Goal: Information Seeking & Learning: Learn about a topic

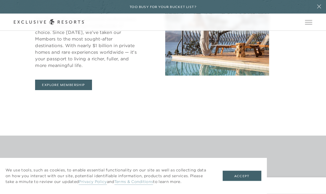
scroll to position [260, 0]
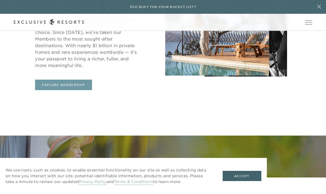
click at [48, 90] on link "Explore Membership" at bounding box center [63, 85] width 57 height 10
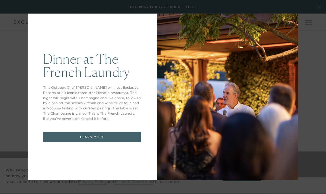
scroll to position [254, 0]
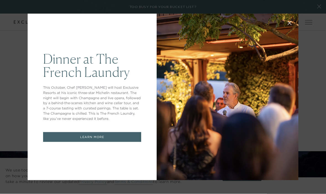
click at [315, 7] on div "Dinner at The [GEOGRAPHIC_DATA] This October, Chef [PERSON_NAME] will host Excl…" at bounding box center [163, 97] width 326 height 194
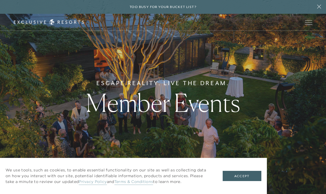
click at [318, 7] on icon at bounding box center [319, 6] width 10 height 4
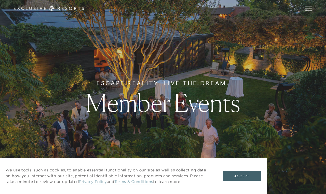
click at [311, 10] on span "Open navigation" at bounding box center [308, 10] width 7 height 0
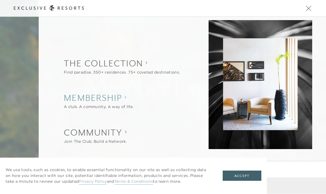
click at [76, 97] on h2 "Membership" at bounding box center [99, 98] width 70 height 12
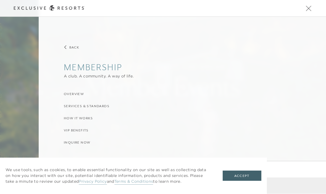
scroll to position [16, 0]
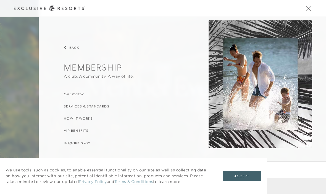
click at [69, 119] on h3 "How it Works" at bounding box center [78, 119] width 29 height 5
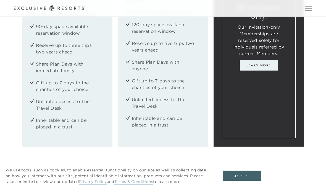
scroll to position [734, 0]
click at [7, 89] on div "Classic Membership Upon application approval, Classic Memberships start at $195…" at bounding box center [163, 37] width 326 height 220
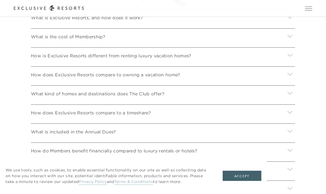
scroll to position [1929, 0]
click at [293, 43] on div at bounding box center [290, 36] width 10 height 13
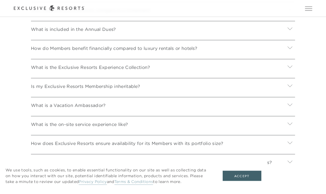
scroll to position [2087, 0]
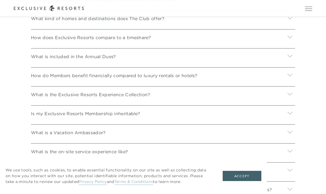
click at [291, 57] on icon at bounding box center [290, 56] width 5 height 2
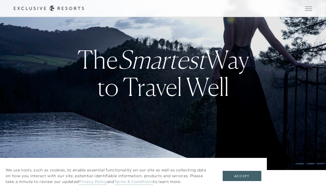
scroll to position [0, 0]
